Goal: Task Accomplishment & Management: Manage account settings

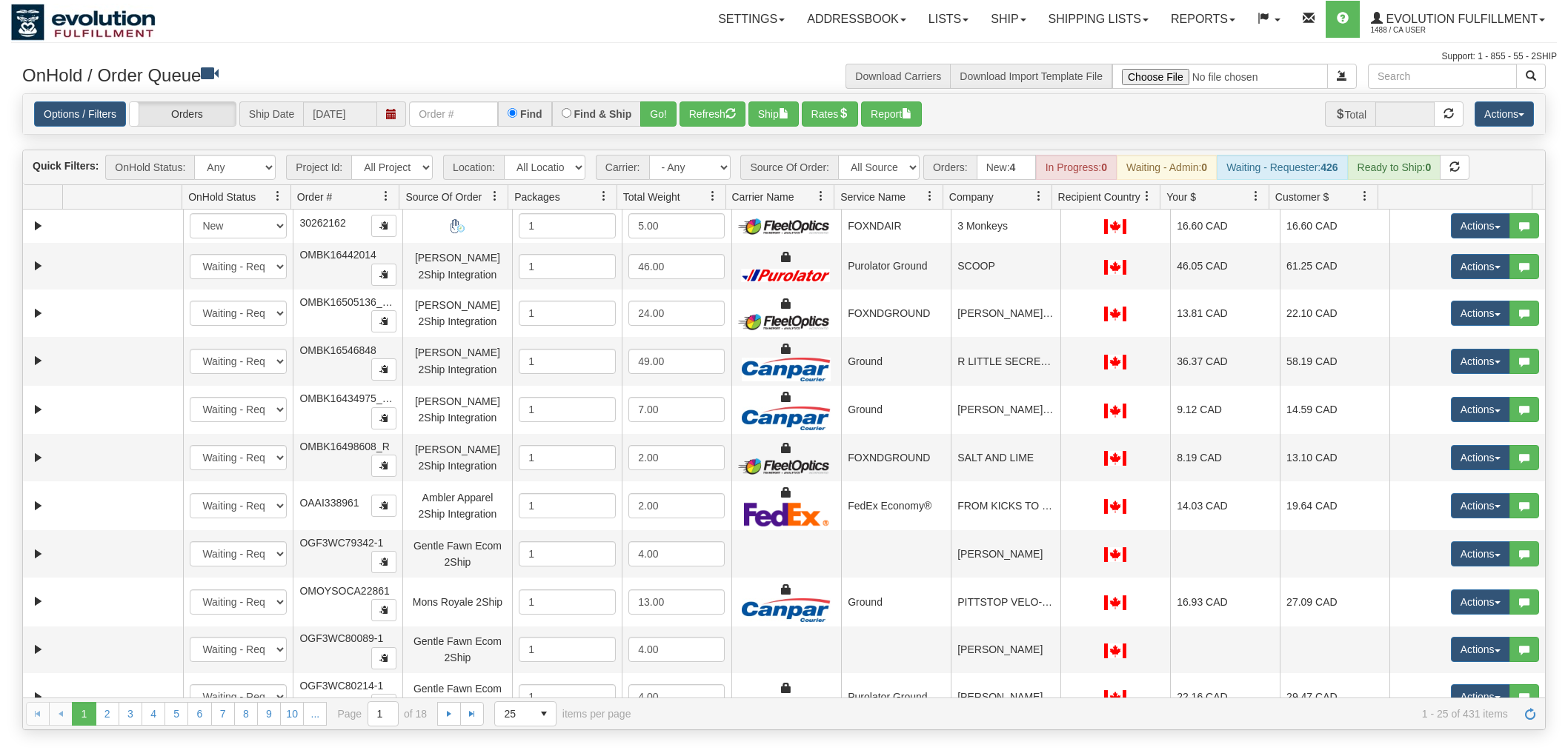
click at [705, 108] on button "Refresh" at bounding box center [713, 115] width 66 height 25
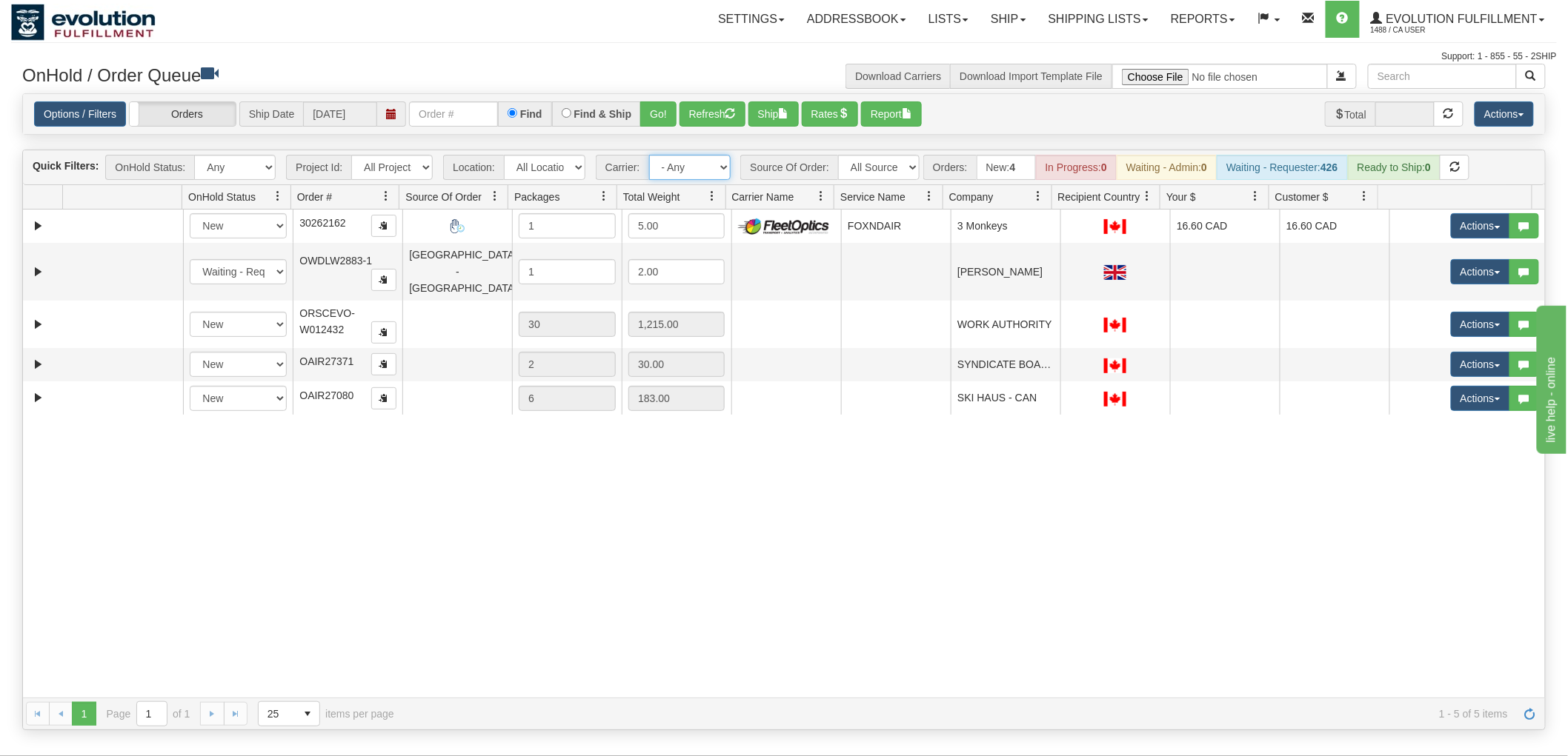
click at [688, 171] on select "- Any - Has NO carrier assigned - Has a carrier assigned FleetOptics Inc. My Ca…" at bounding box center [690, 167] width 81 height 25
select select "-1"
click at [649, 154] on select "- Any - Has NO carrier assigned - Has a carrier assigned FleetOptics Inc. My Ca…" at bounding box center [690, 167] width 81 height 25
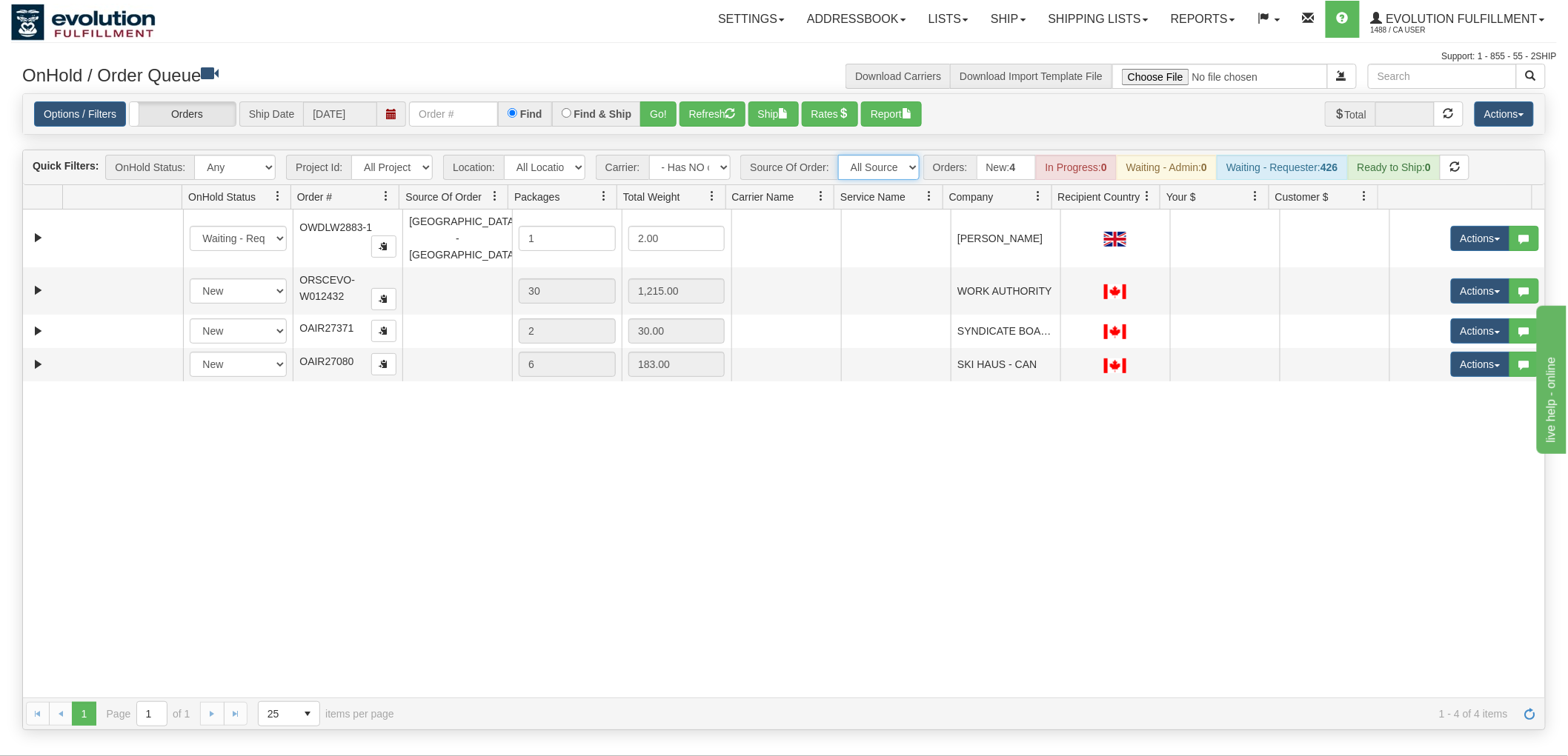
click at [897, 160] on select "All Sources AirBlaster 2Ship Integration Ambler Apparel 2Ship Integration BC Ca…" at bounding box center [879, 167] width 81 height 25
select select "Tofino Towels 2Ship"
click at [838, 154] on select "All Sources AirBlaster 2Ship Integration Ambler Apparel 2Ship Integration BC Ca…" at bounding box center [879, 167] width 81 height 25
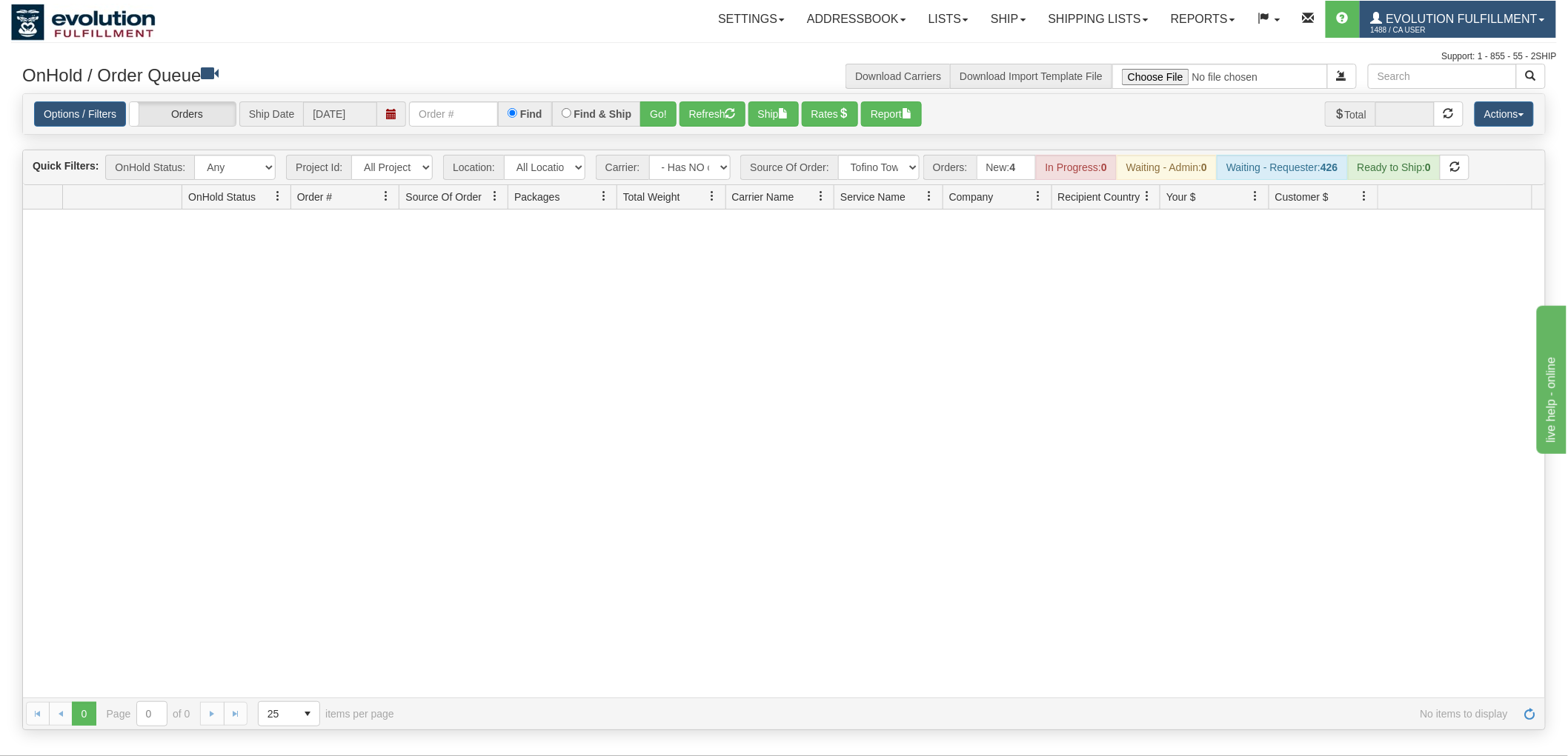
click at [1427, 18] on span "Evolution Fulfillment" at bounding box center [1460, 19] width 155 height 13
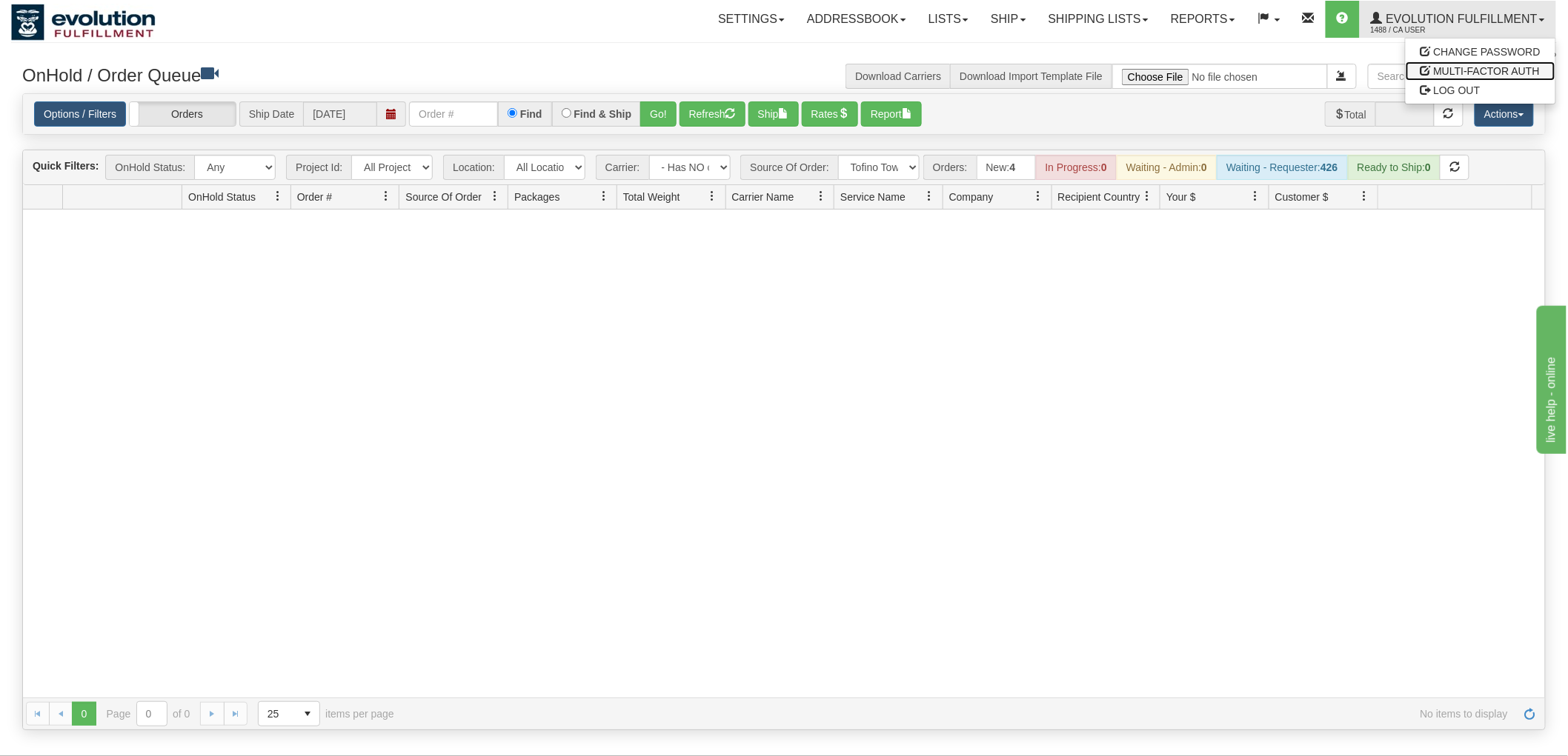
click at [1418, 79] on link "MULTI-FACTOR AUTH" at bounding box center [1481, 70] width 149 height 20
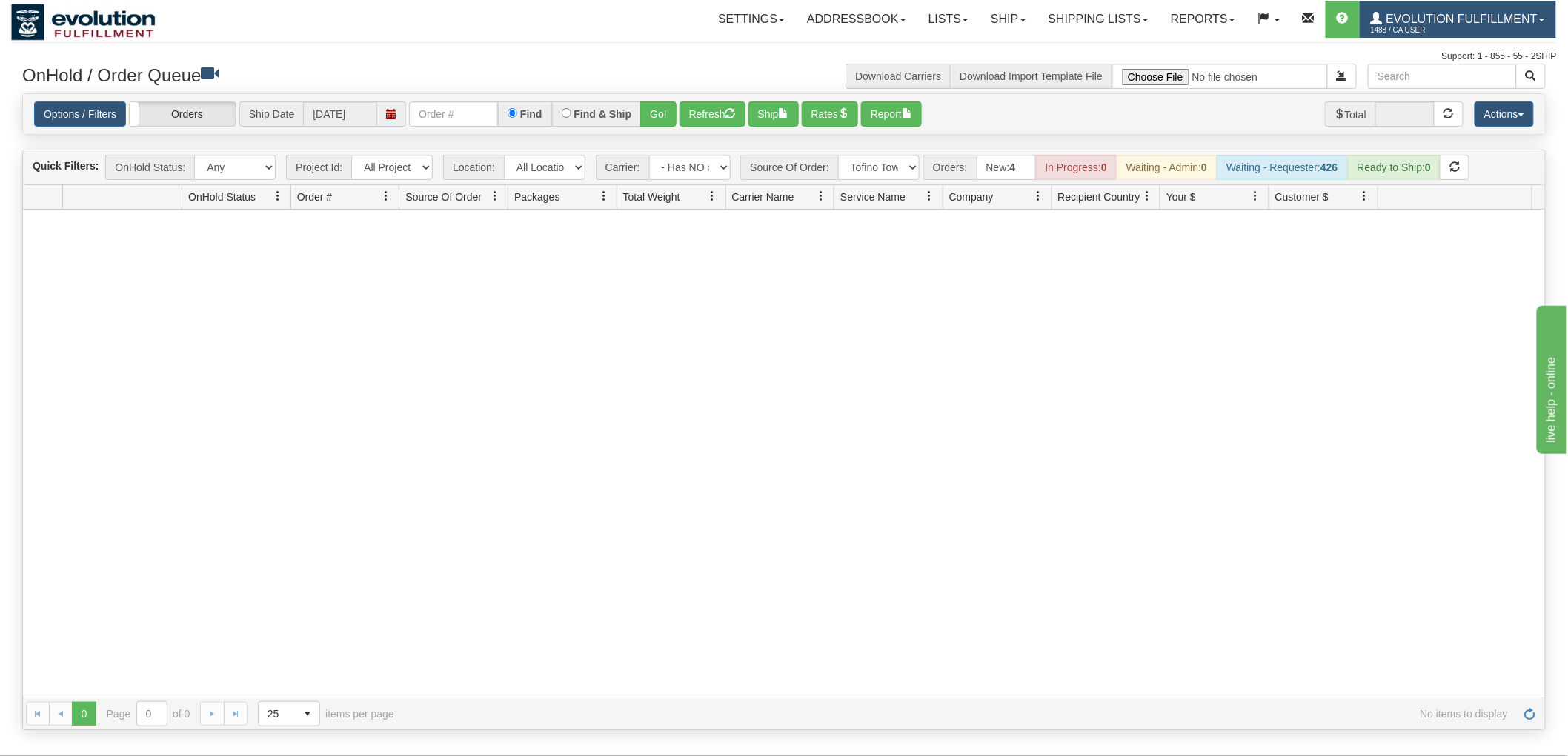
click at [1410, 23] on span "1488 / CA User" at bounding box center [1426, 30] width 111 height 14
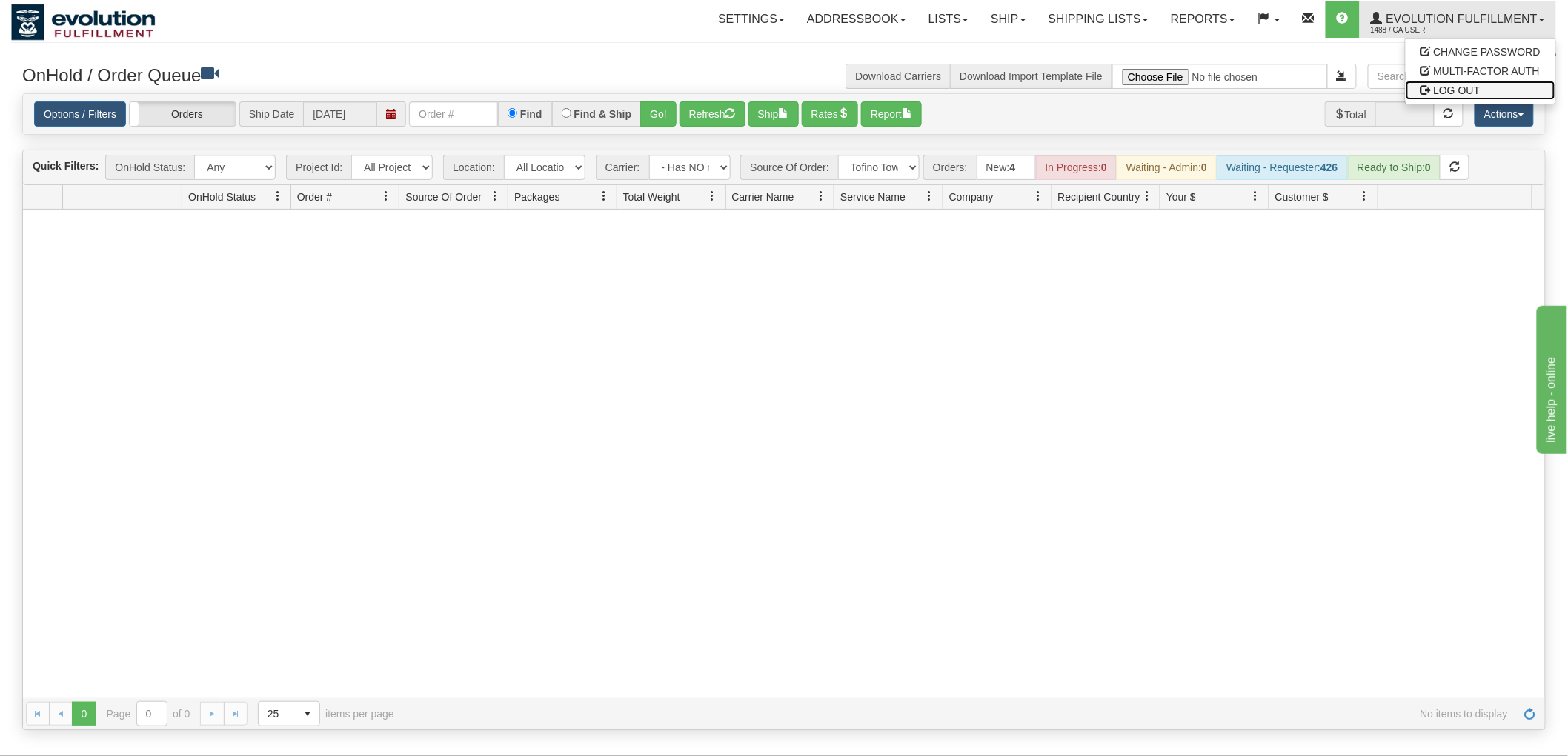
click at [1427, 85] on span at bounding box center [1426, 90] width 10 height 10
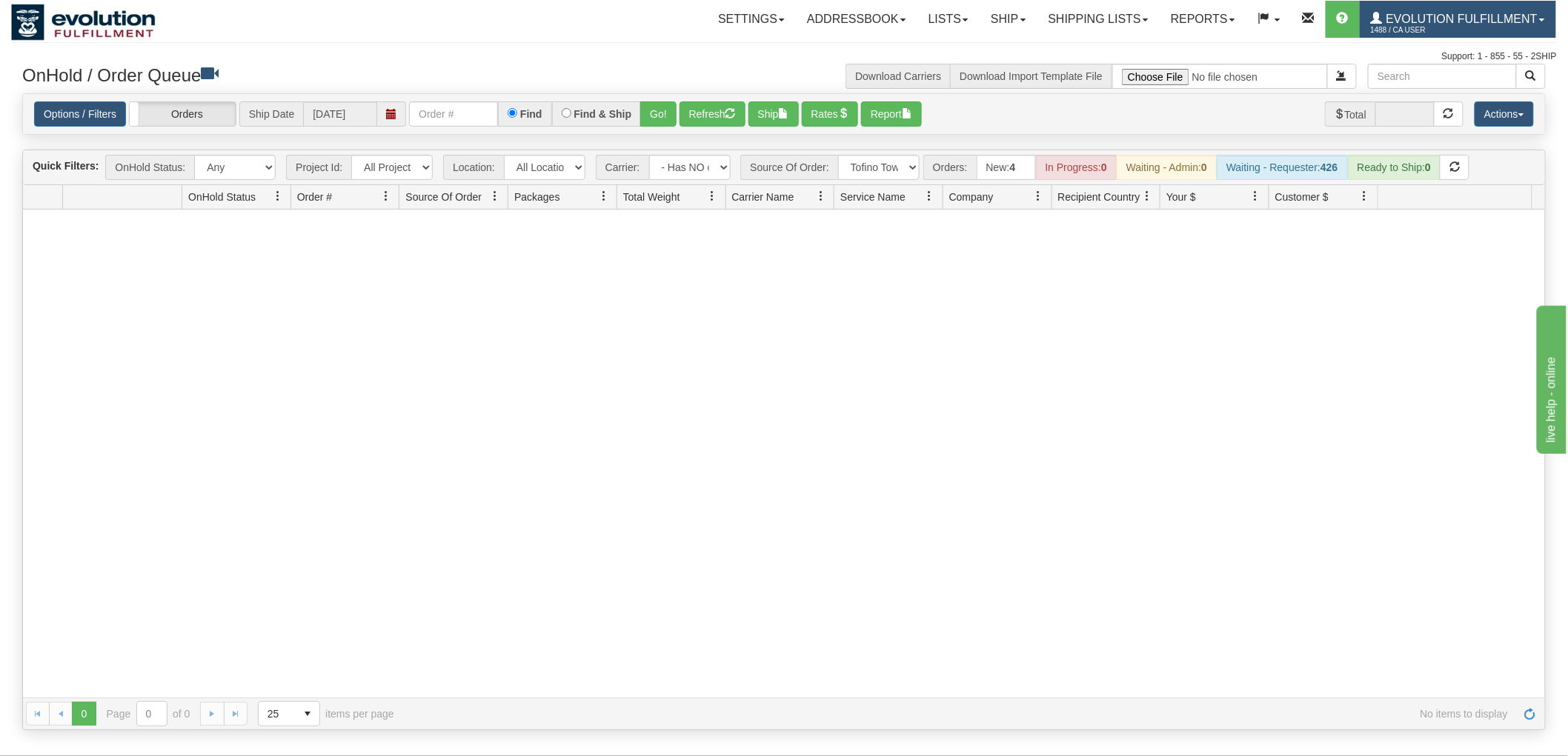
click at [1448, 22] on span "Evolution Fulfillment" at bounding box center [1460, 19] width 155 height 13
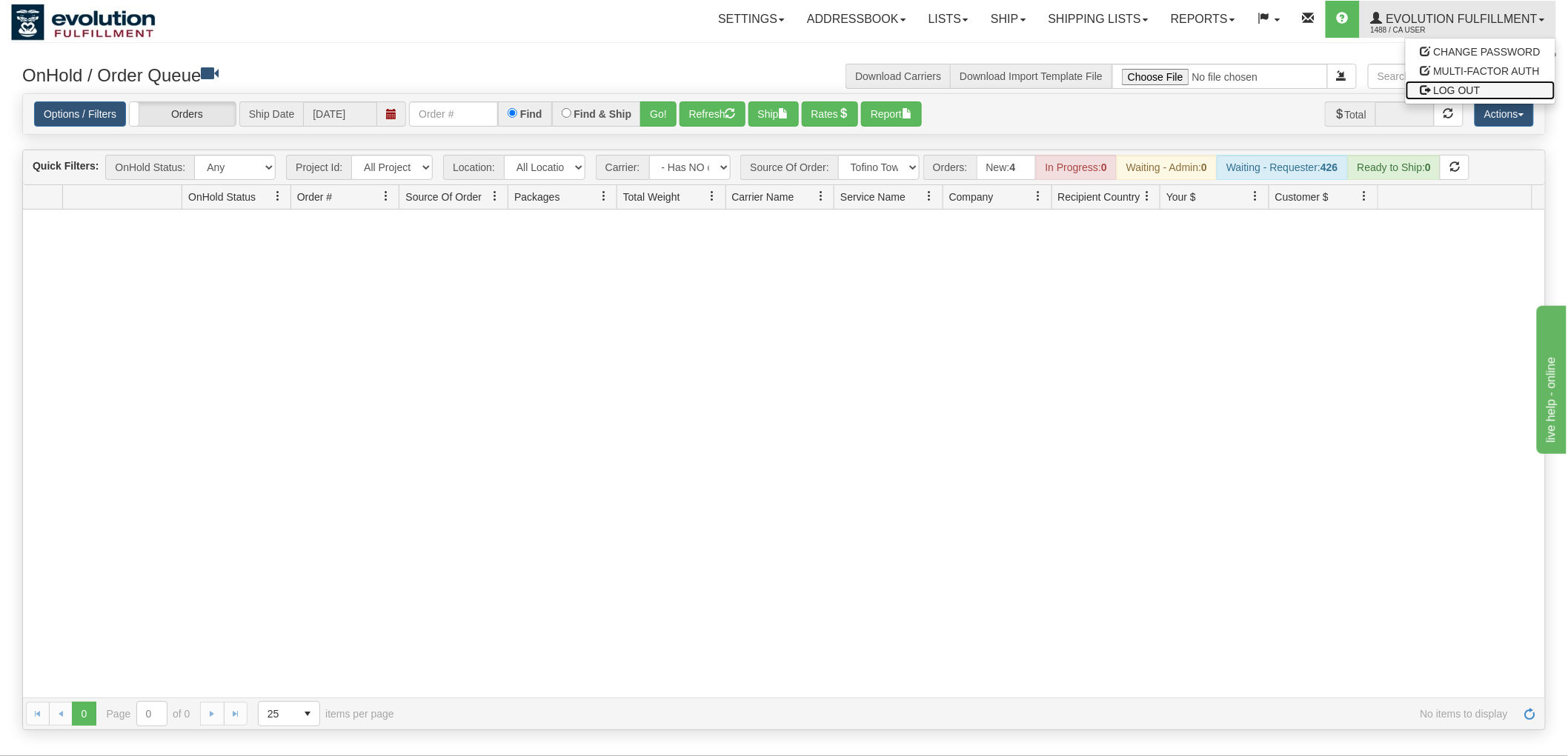
click at [1451, 82] on link "LOG OUT" at bounding box center [1481, 90] width 149 height 20
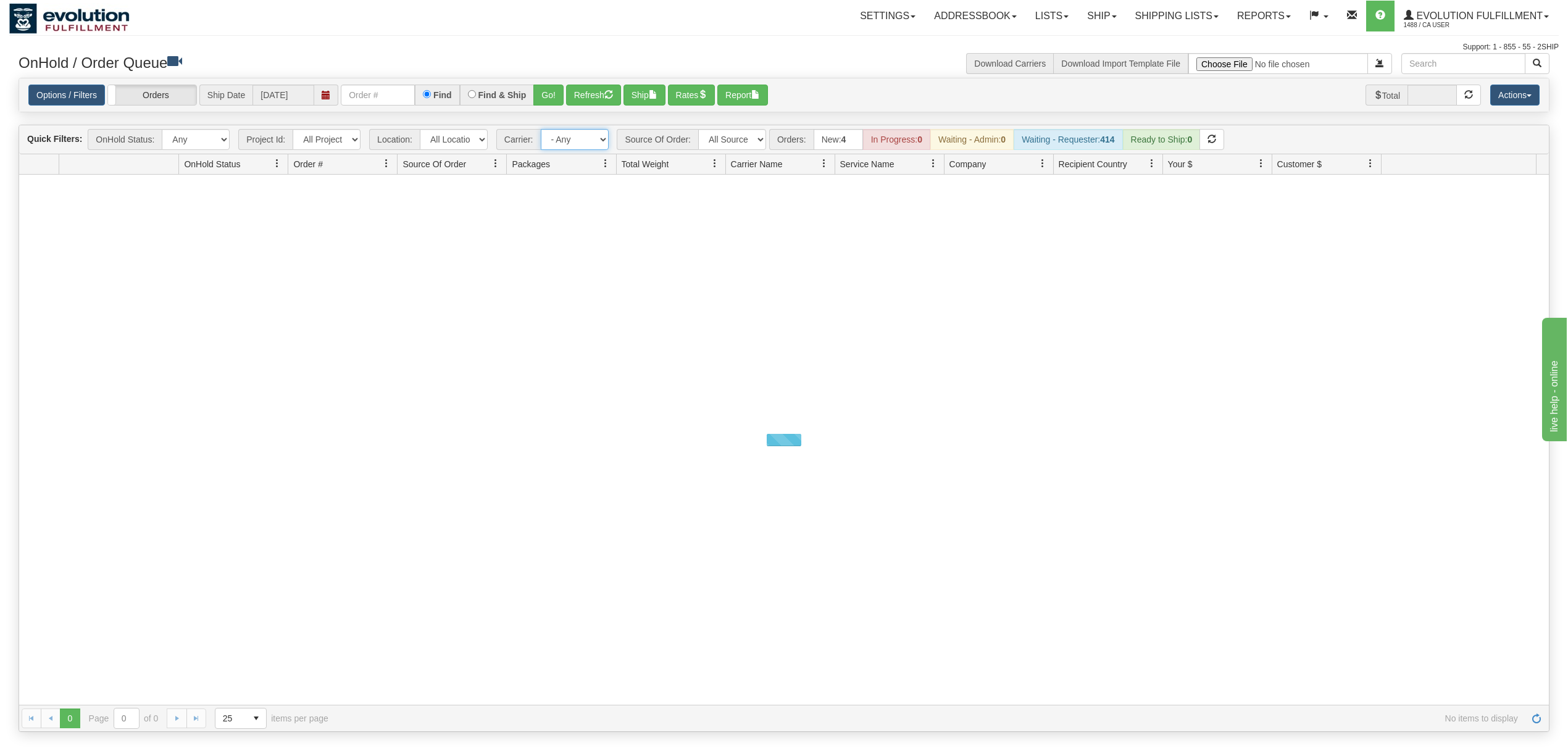
drag, startPoint x: 0, startPoint y: 0, endPoint x: 593, endPoint y: 136, distance: 608.4
click at [593, 136] on select "- Any - Has NO carrier assigned - Has a carrier assigned FleetOptics Inc. My Ca…" at bounding box center [575, 139] width 68 height 21
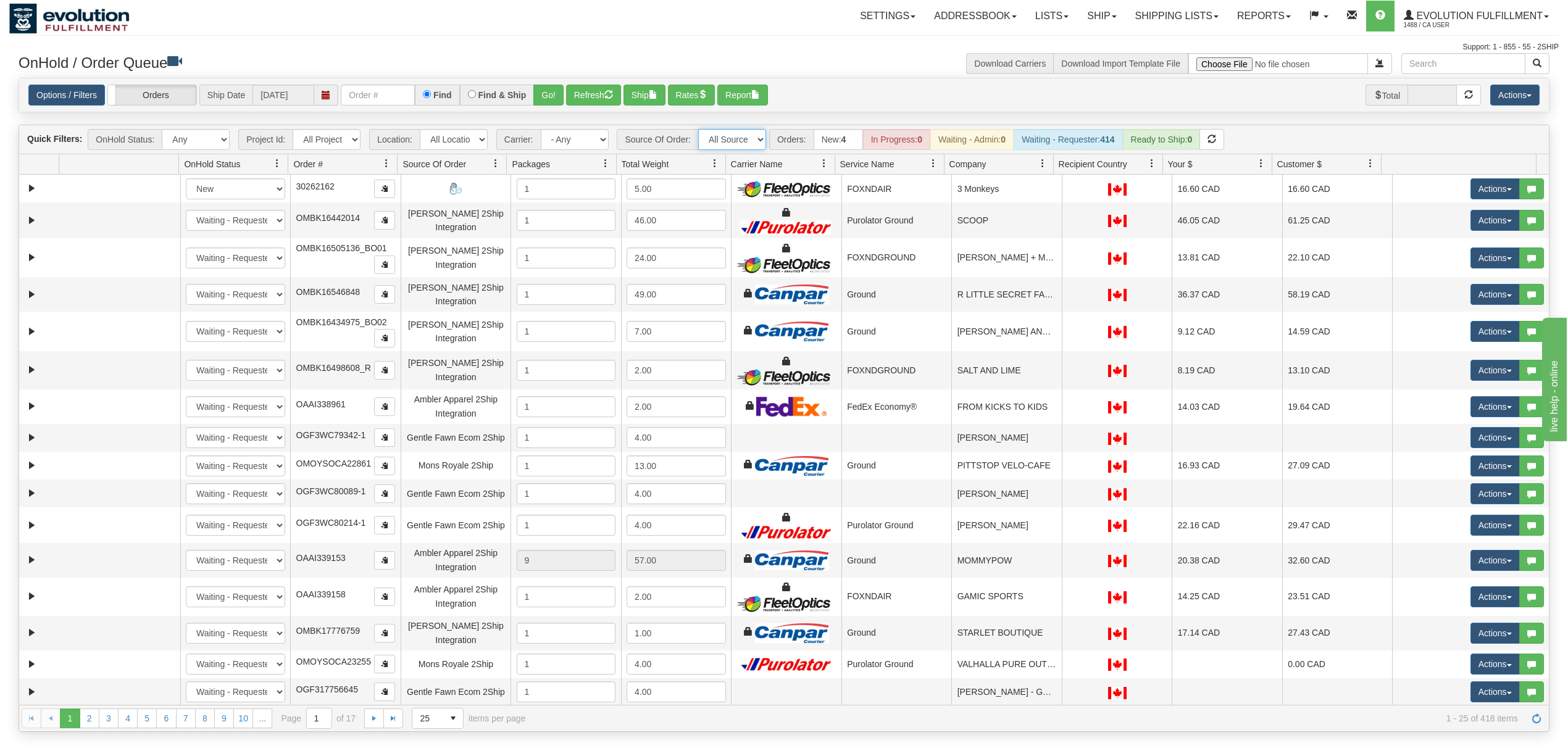
click at [730, 139] on select "All Sources AirBlaster 2Ship Integration Ambler Apparel 2Ship Integration Blast…" at bounding box center [732, 139] width 68 height 21
select select "Tofino Towels 2Ship"
click at [699, 130] on select "All Sources AirBlaster 2Ship Integration Ambler Apparel 2Ship Integration Blast…" at bounding box center [732, 139] width 68 height 21
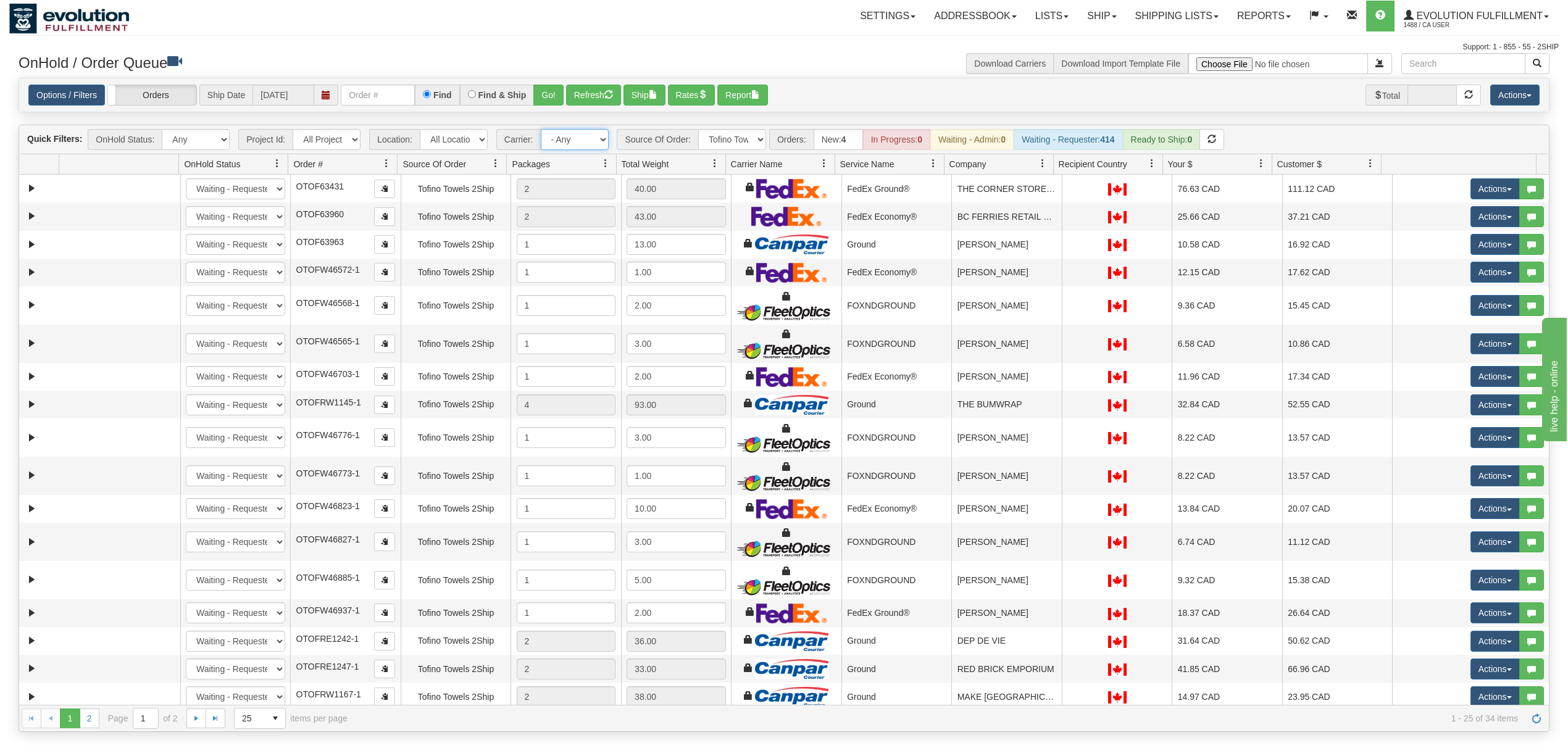
click at [586, 139] on select "- Any - Has NO carrier assigned - Has a carrier assigned FleetOptics Inc. My Ca…" at bounding box center [575, 139] width 68 height 21
select select "-1"
click at [542, 130] on select "- Any - Has NO carrier assigned - Has a carrier assigned FleetOptics Inc. My Ca…" at bounding box center [575, 139] width 68 height 21
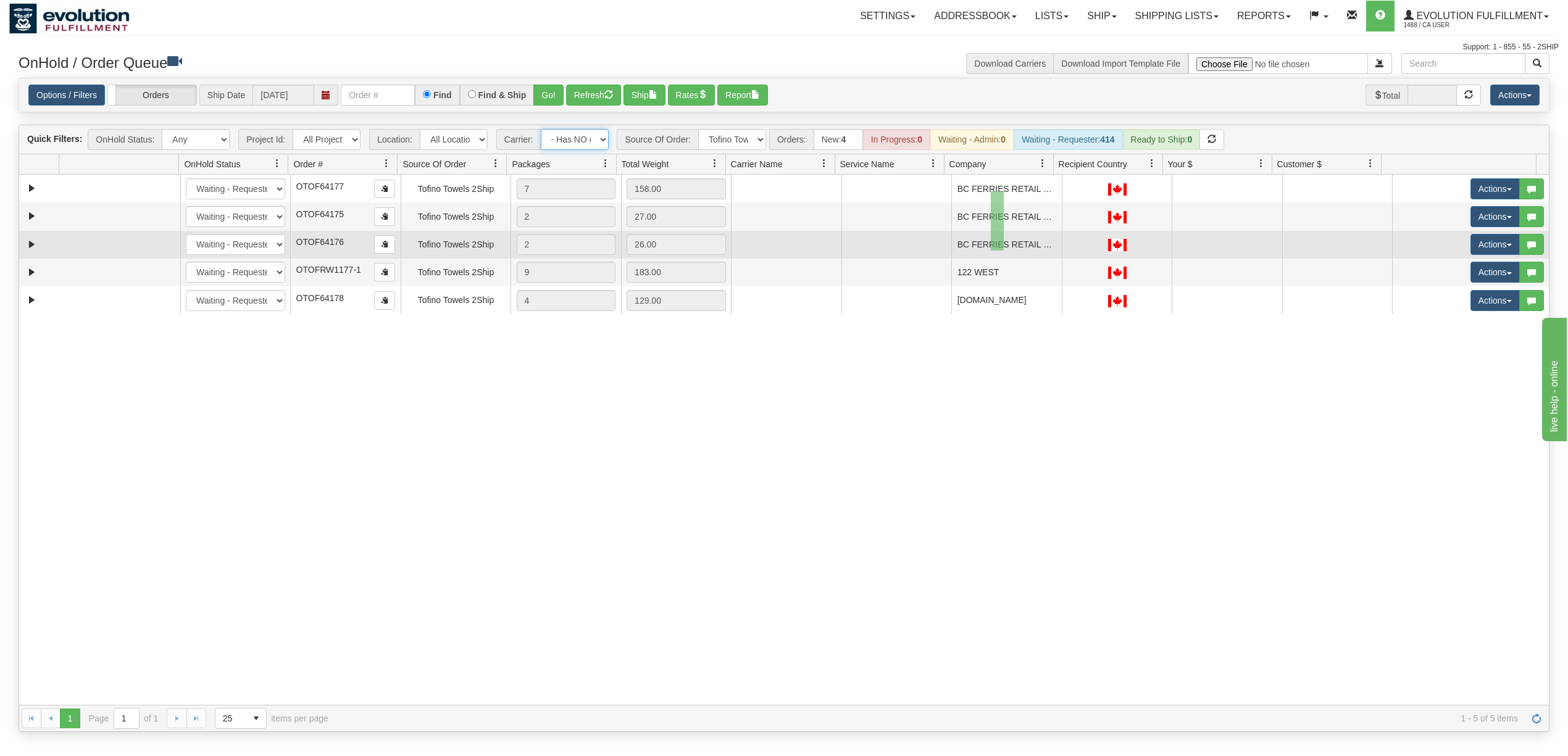
drag, startPoint x: 991, startPoint y: 192, endPoint x: 1004, endPoint y: 250, distance: 59.4
click at [1004, 250] on tbody "31667138 EVOLUTION V3 91228518 0 New In Progress Waiting - Admin Waiting - Requ…" at bounding box center [784, 244] width 1530 height 139
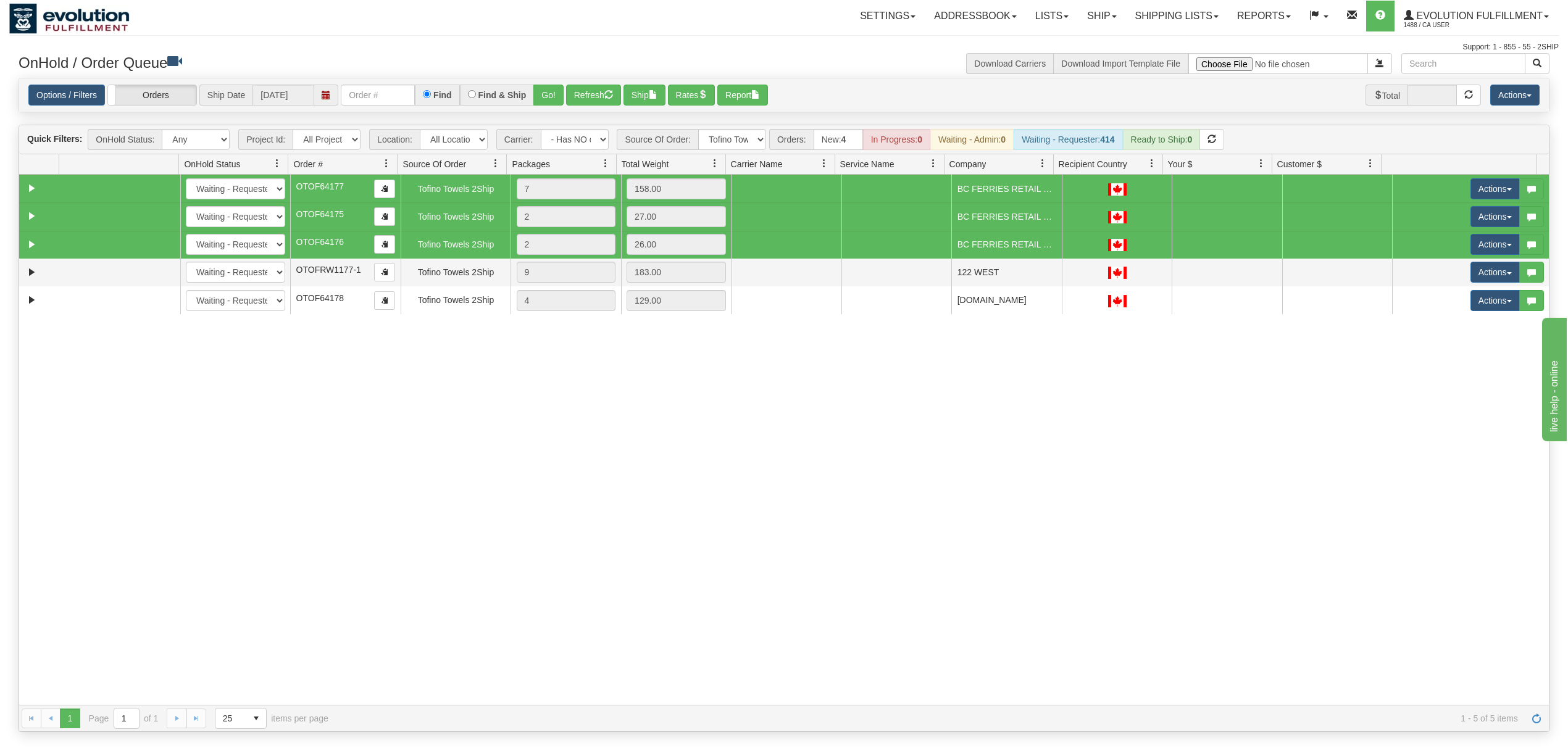
drag, startPoint x: 1001, startPoint y: 219, endPoint x: 919, endPoint y: 460, distance: 254.6
click at [919, 460] on div "31667138 EVOLUTION V3 91228518 0 New In Progress Waiting - Admin Waiting - Requ…" at bounding box center [784, 440] width 1530 height 530
click at [699, 453] on div "31667138 EVOLUTION V3 91228518 0 New In Progress Waiting - Admin Waiting - Requ…" at bounding box center [784, 440] width 1530 height 530
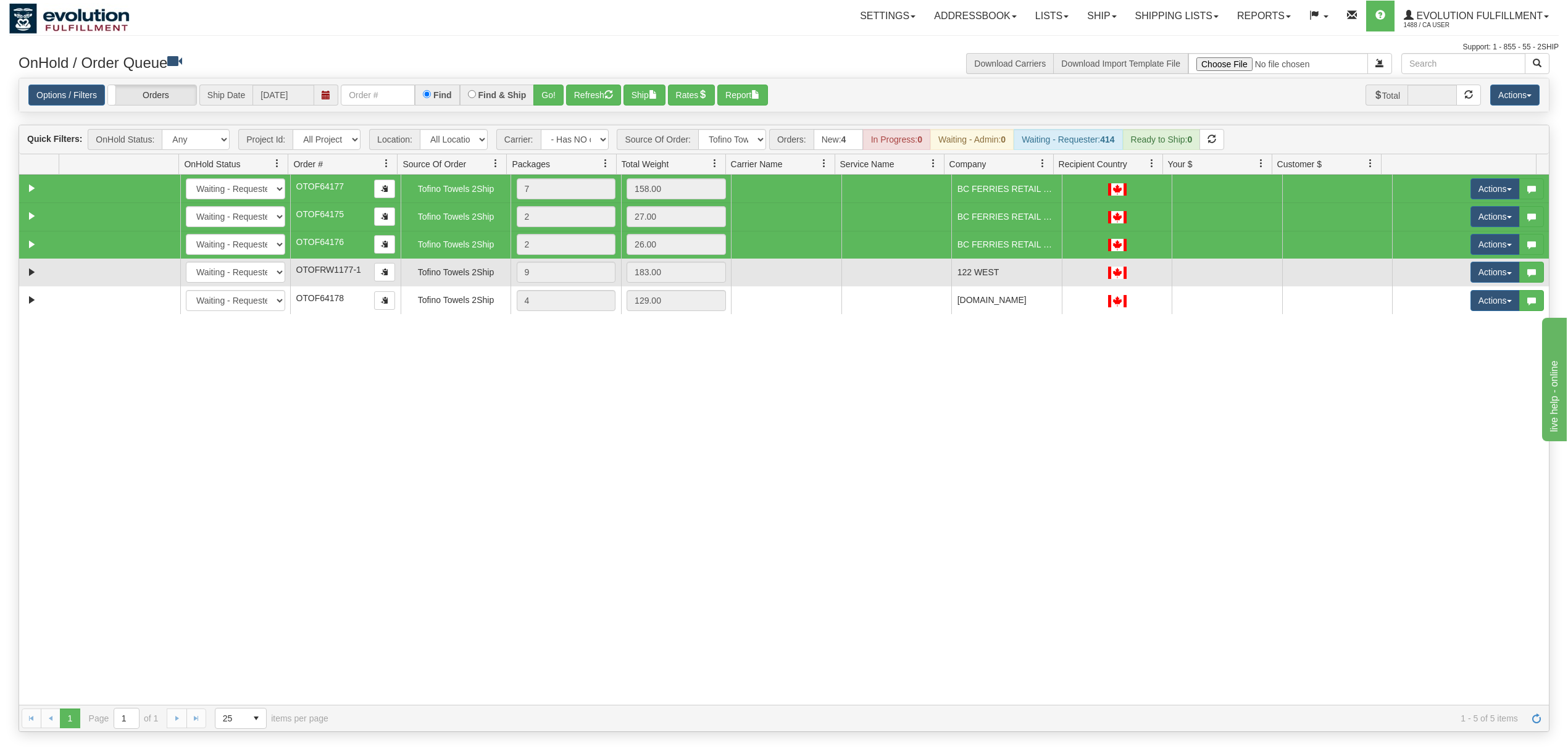
click at [1010, 274] on td "122 WEST" at bounding box center [1006, 272] width 110 height 28
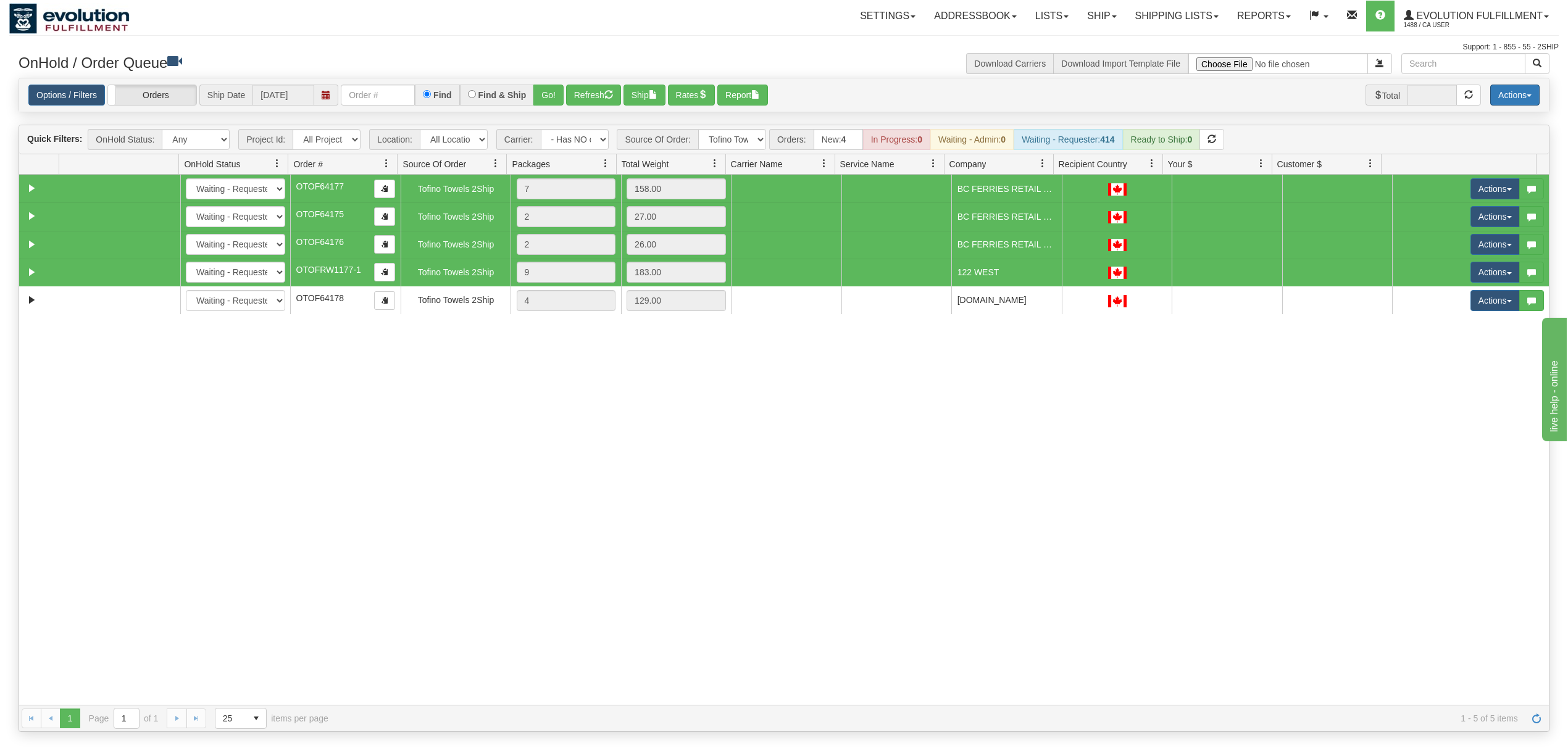
click at [1505, 95] on button "Actions" at bounding box center [1515, 95] width 50 height 21
click at [1483, 192] on link "Delete Selected" at bounding box center [1487, 194] width 104 height 16
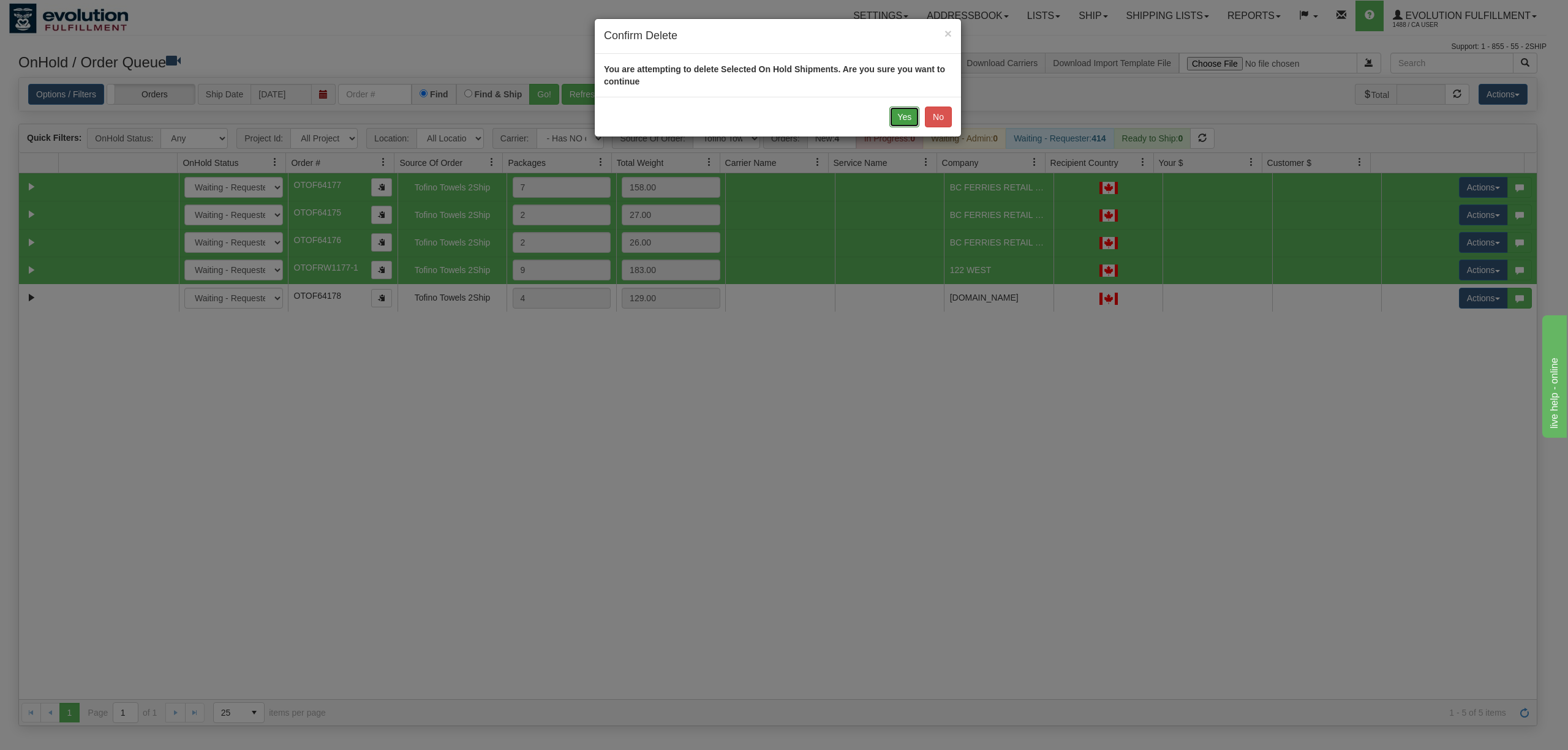
click at [897, 120] on button "Yes" at bounding box center [904, 117] width 30 height 21
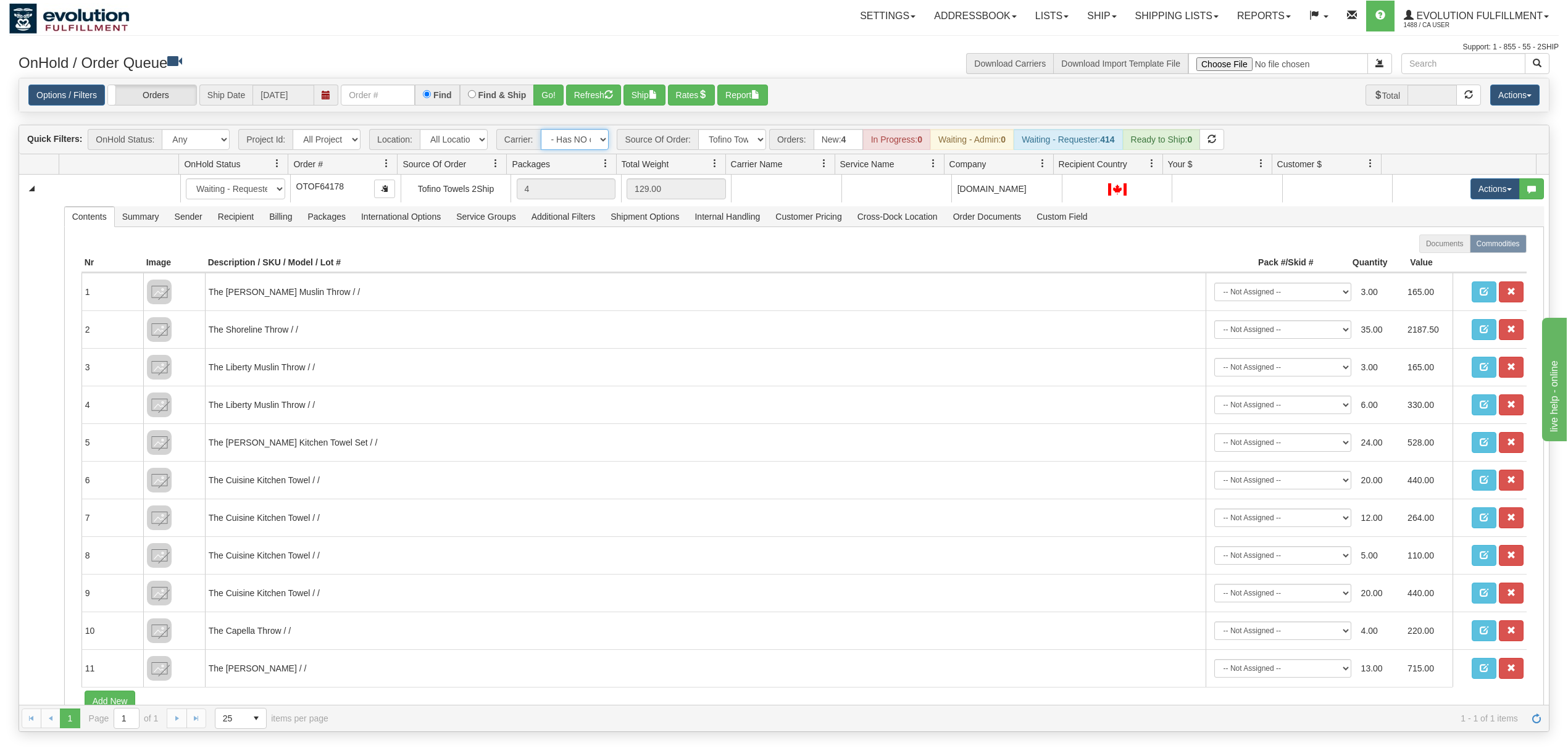
click at [576, 144] on select "- Any - Has NO carrier assigned - Has a carrier assigned FleetOptics Inc. My Ca…" at bounding box center [575, 139] width 68 height 21
select select "grid toolbar"
click at [542, 130] on select "- Any - Has NO carrier assigned - Has a carrier assigned FleetOptics Inc. My Ca…" at bounding box center [575, 139] width 68 height 21
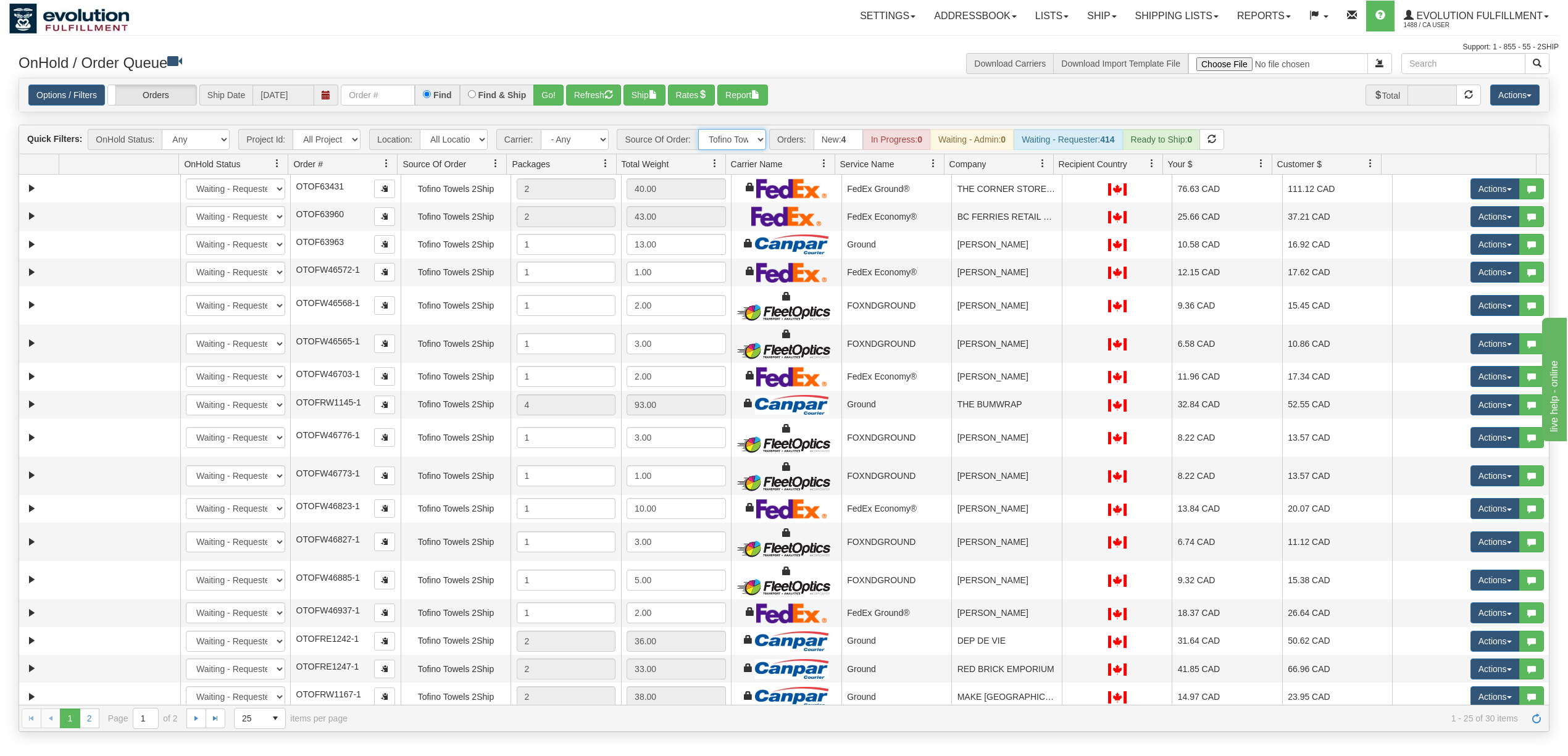
click at [710, 141] on select "All Sources AirBlaster 2Ship Integration Ambler Apparel 2Ship Integration Blast…" at bounding box center [732, 139] width 68 height 21
select select "Gentle Fawn Wholesale 2Ship"
click at [699, 130] on select "All Sources AirBlaster 2Ship Integration Ambler Apparel 2Ship Integration Blast…" at bounding box center [732, 139] width 68 height 21
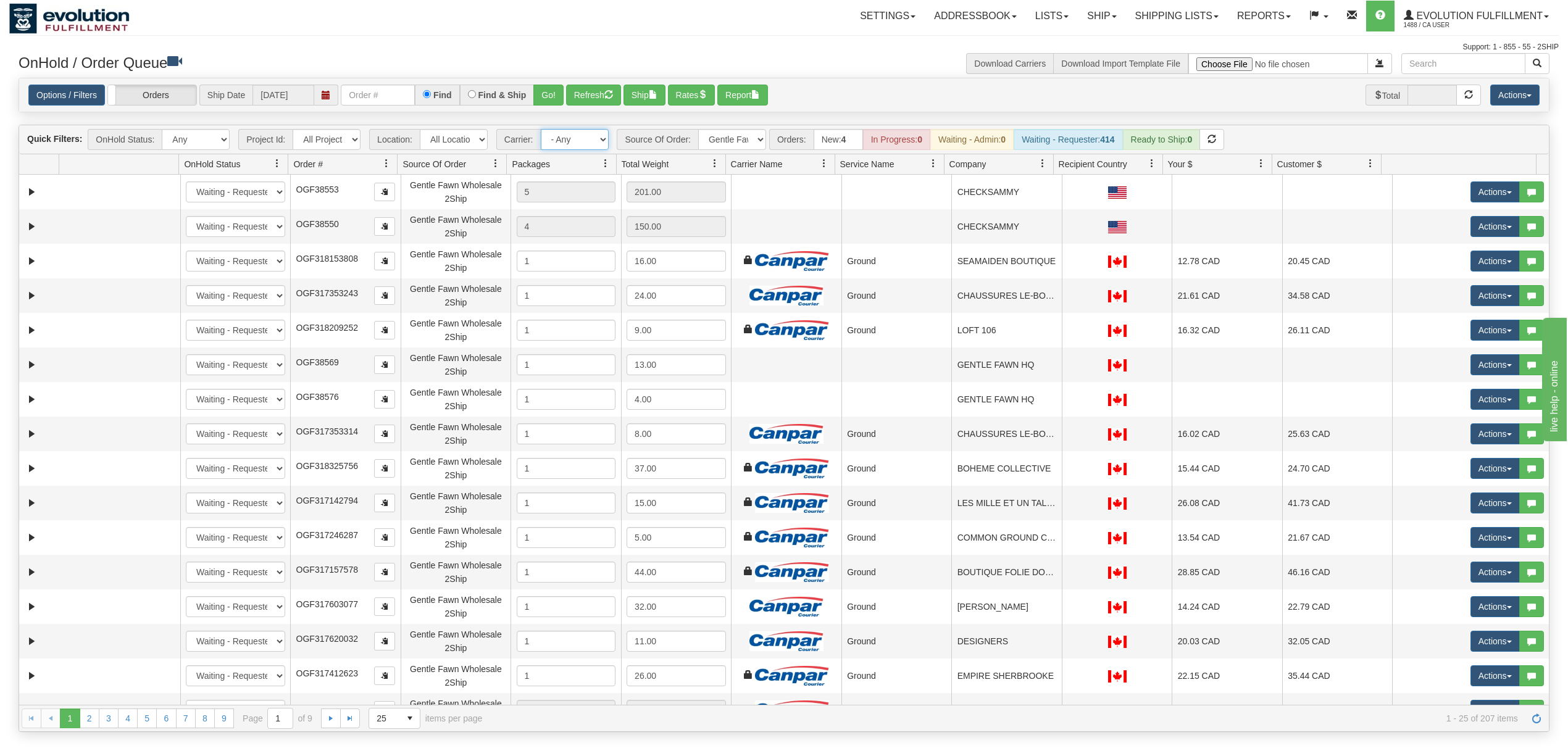
click at [576, 142] on select "- Any - Has NO carrier assigned - Has a carrier assigned FleetOptics Inc. My Ca…" at bounding box center [575, 139] width 68 height 21
select select "-1"
click at [542, 130] on select "- Any - Has NO carrier assigned - Has a carrier assigned FleetOptics Inc. My Ca…" at bounding box center [575, 139] width 68 height 21
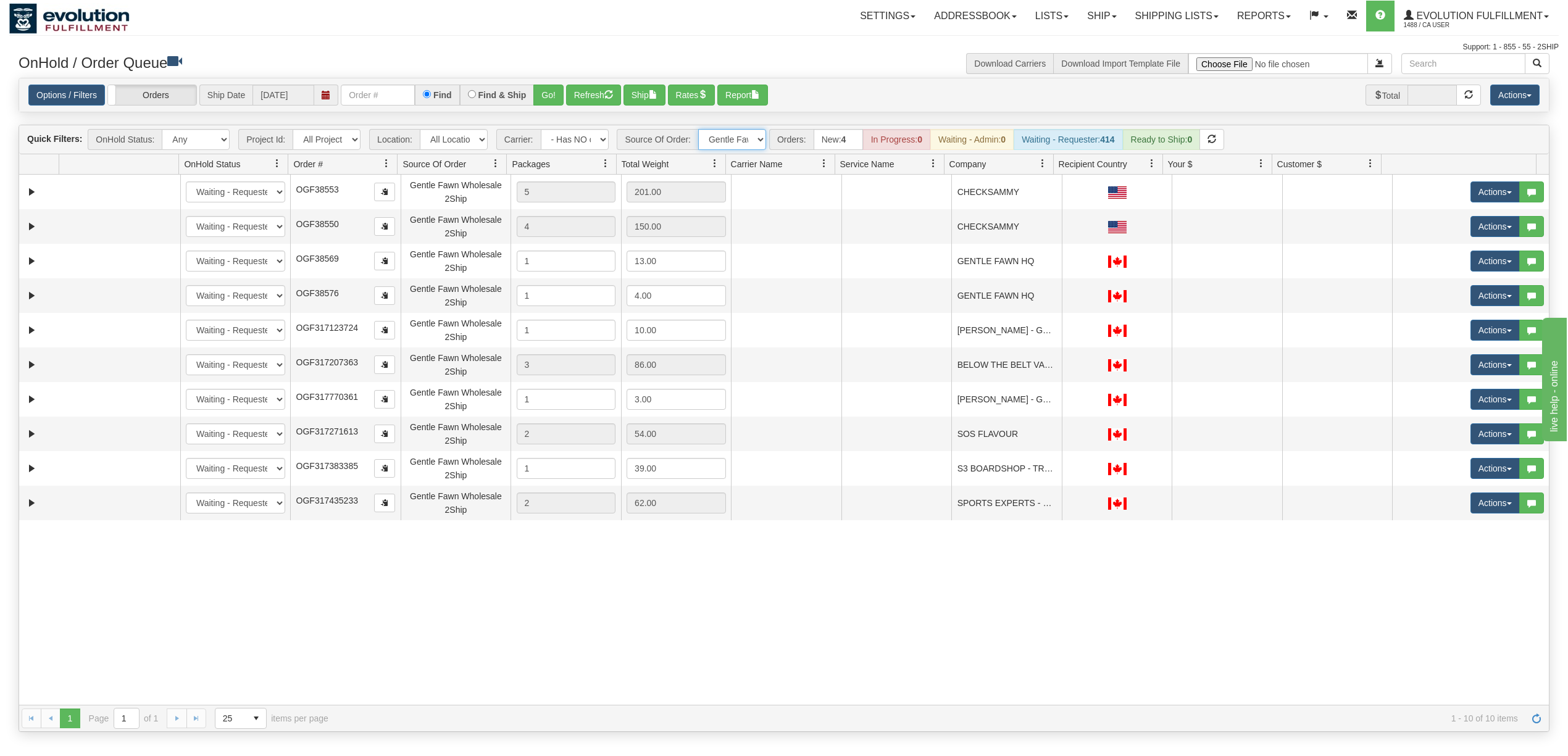
click at [746, 144] on select "All Sources AirBlaster 2Ship Integration Ambler Apparel 2Ship Integration Blast…" at bounding box center [732, 139] width 68 height 21
select select "grid toolbar"
click at [699, 130] on select "All Sources AirBlaster 2Ship Integration Ambler Apparel 2Ship Integration Blast…" at bounding box center [732, 139] width 68 height 21
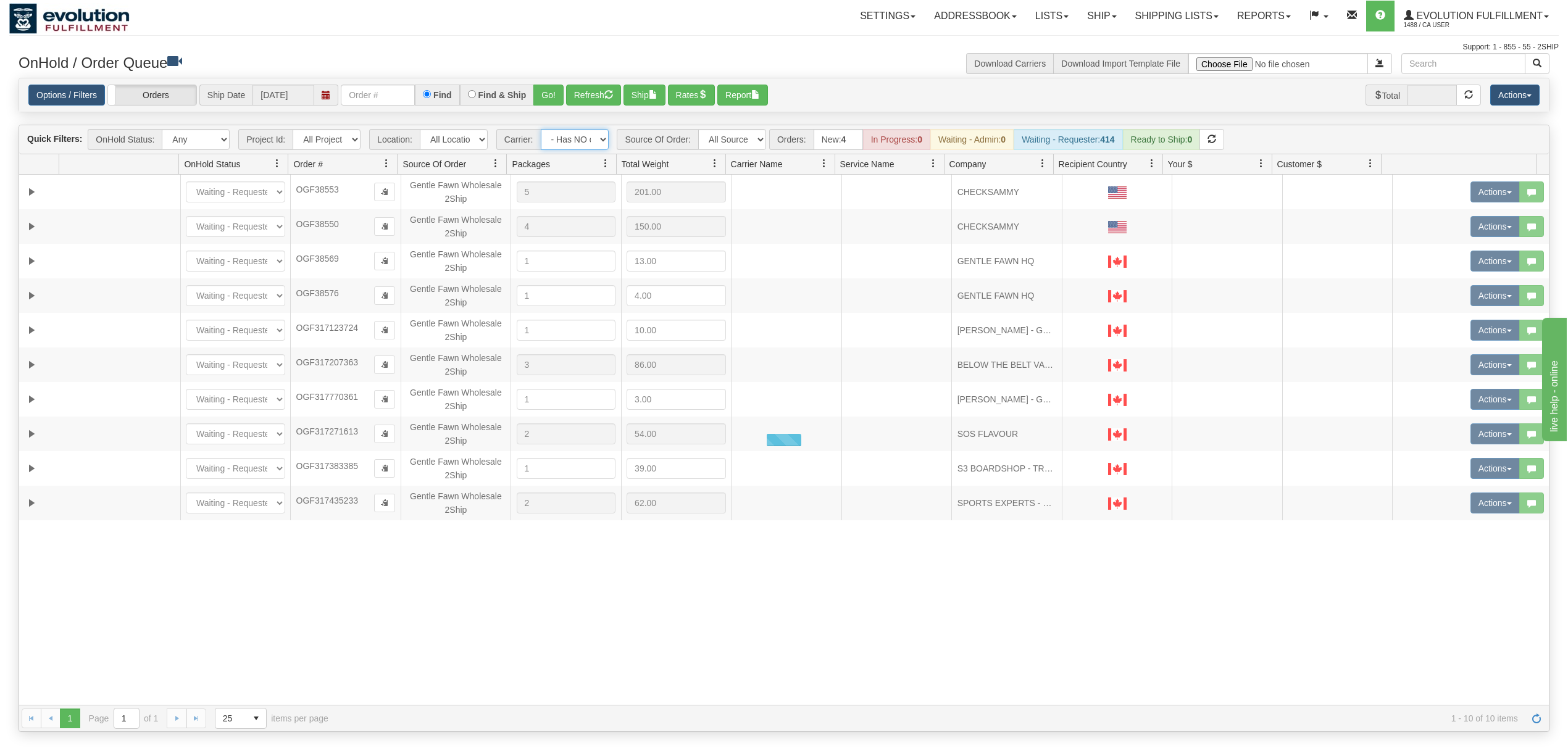
click at [566, 136] on select "- Any - Has NO carrier assigned - Has a carrier assigned FleetOptics Inc. My Ca…" at bounding box center [575, 139] width 68 height 21
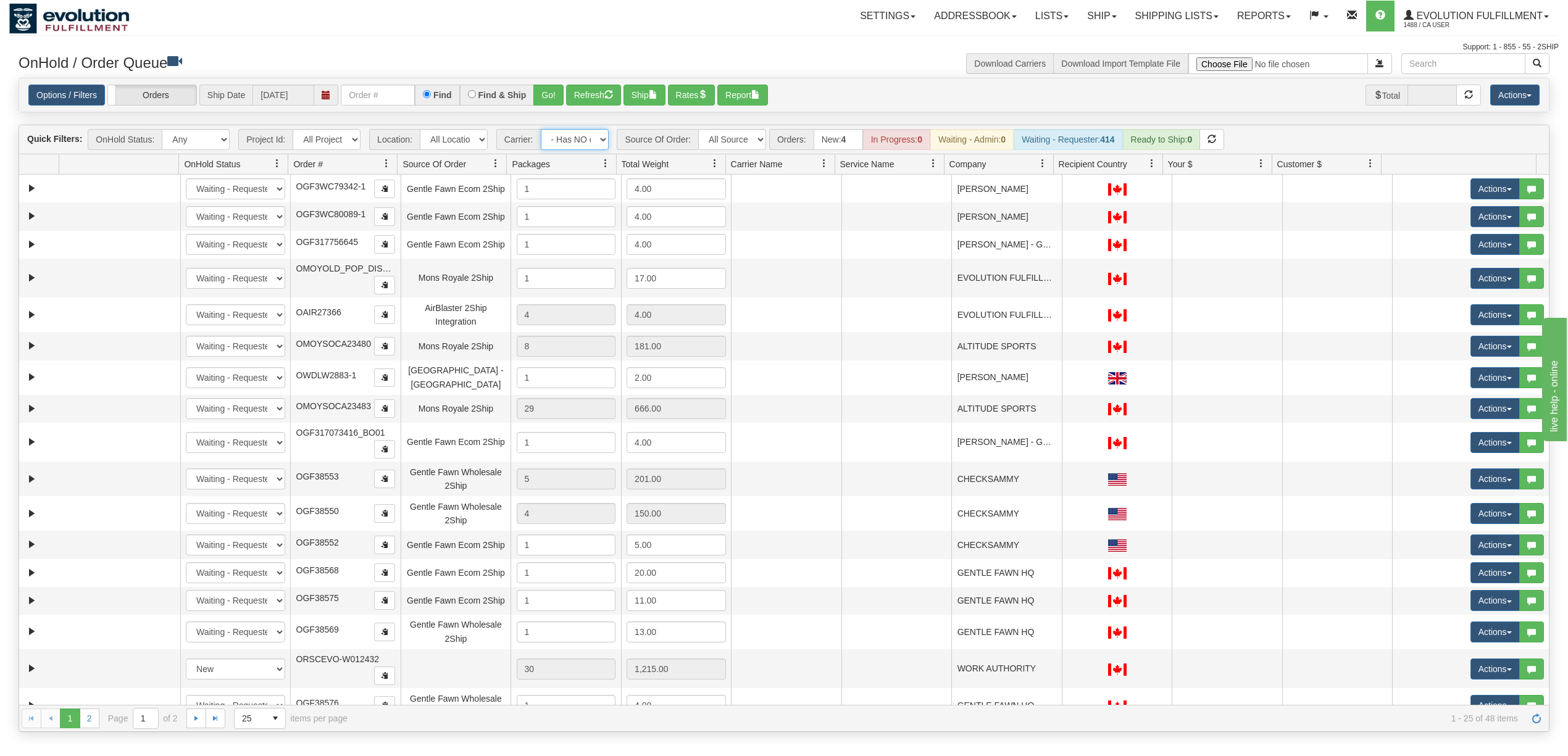
select select "grid toolbar"
click at [542, 130] on select "- Any - Has NO carrier assigned - Has a carrier assigned FleetOptics Inc. My Ca…" at bounding box center [575, 139] width 68 height 21
